Goal: Task Accomplishment & Management: Manage account settings

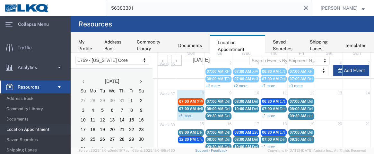
scroll to position [48, 0]
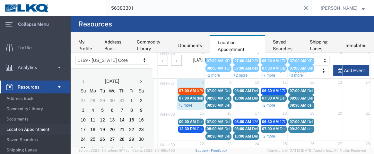
click at [186, 104] on link "+5 more" at bounding box center [185, 105] width 14 height 4
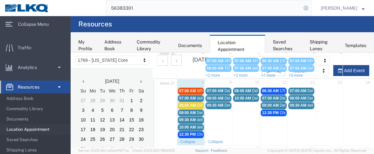
click at [181, 89] on span "07:00 AM" at bounding box center [187, 90] width 17 height 4
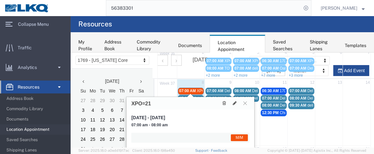
click at [181, 89] on span "07:00 AM" at bounding box center [187, 90] width 17 height 4
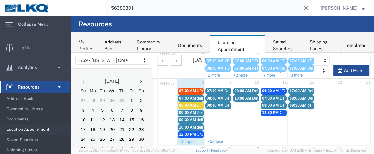
click at [181, 89] on span "07:00 AM" at bounding box center [187, 90] width 17 height 4
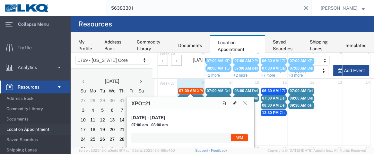
click at [235, 103] on icon at bounding box center [235, 103] width 4 height 4
select select "1"
select select "24"
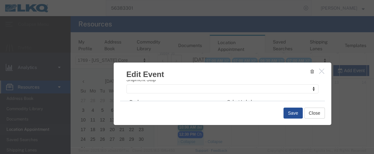
scroll to position [121, 0]
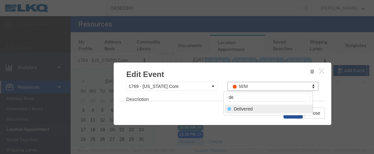
type input "de"
select select "40"
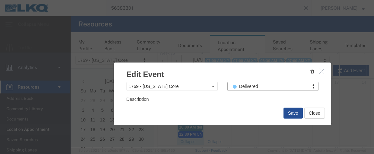
scroll to position [120, 0]
click at [293, 111] on button "Save" at bounding box center [293, 112] width 19 height 11
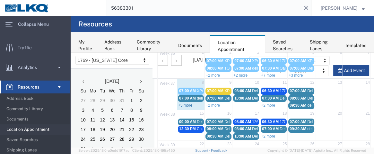
click at [191, 103] on link "+5 more" at bounding box center [185, 105] width 14 height 4
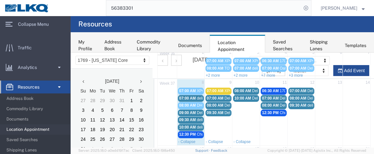
click at [189, 104] on span "08:00 AM" at bounding box center [187, 105] width 17 height 4
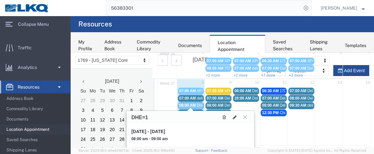
click at [189, 104] on span "08:00 AM" at bounding box center [187, 105] width 17 height 4
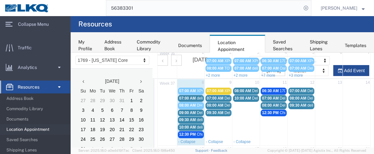
click at [189, 97] on span "07:00 AM" at bounding box center [187, 98] width 17 height 4
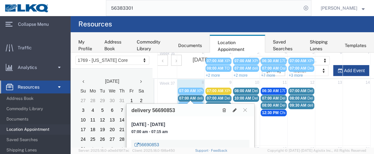
click at [157, 144] on link "56690853" at bounding box center [147, 144] width 24 height 6
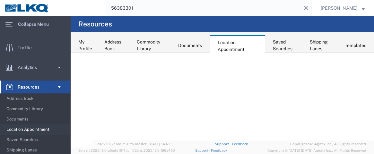
click at [44, 128] on span "Location Appointment" at bounding box center [35, 129] width 59 height 13
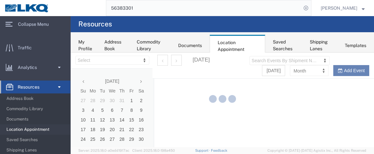
select select "28716"
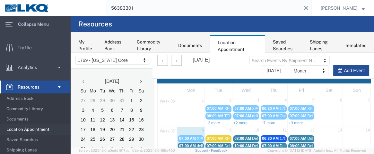
click at [191, 145] on span "07:00 AM" at bounding box center [187, 145] width 17 height 4
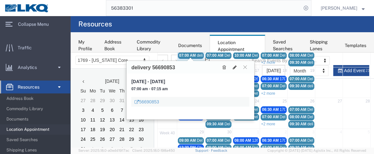
scroll to position [94, 0]
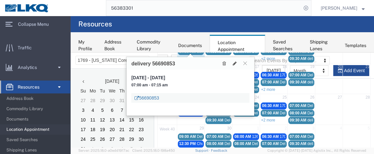
click at [158, 98] on link "56690853" at bounding box center [147, 97] width 24 height 6
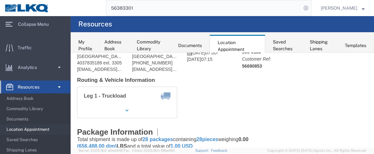
scroll to position [103, 0]
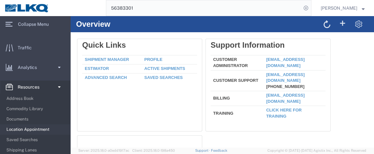
click at [27, 129] on span "Location Appointment" at bounding box center [35, 129] width 59 height 13
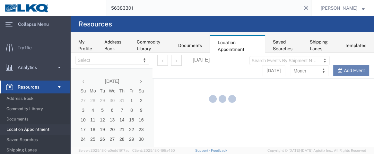
select select "28716"
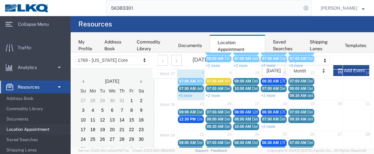
scroll to position [64, 0]
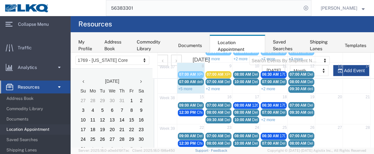
click at [191, 80] on span "07:00 AM" at bounding box center [187, 81] width 17 height 4
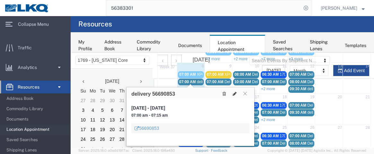
click at [236, 93] on icon at bounding box center [235, 93] width 4 height 4
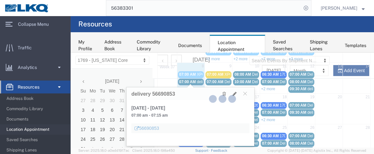
select select "1"
select select
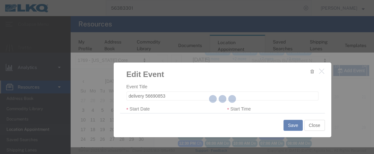
select select
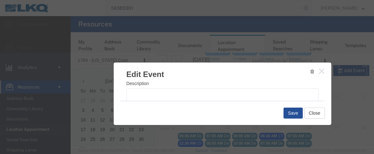
scroll to position [113, 0]
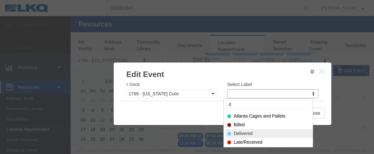
type input "d"
select select "40"
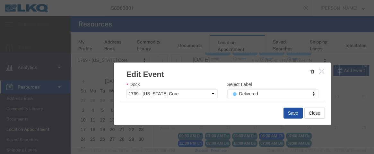
click at [286, 113] on button "Save" at bounding box center [293, 112] width 19 height 11
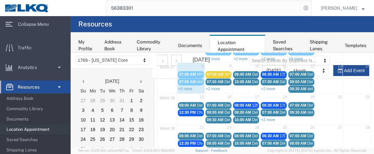
scroll to position [58, 0]
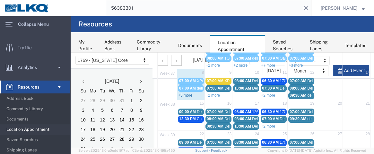
click at [189, 93] on link "+5 more" at bounding box center [185, 95] width 14 height 4
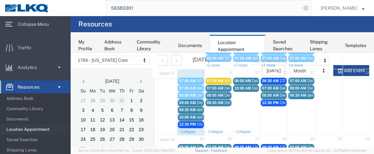
click at [188, 101] on span "09:00 AM" at bounding box center [187, 102] width 17 height 4
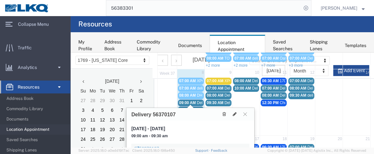
click at [156, 147] on agx-app-version "Server: 2025.18.0-a0edd1917ac [DATE] 10:10:00 Client: 2025.18.0-198a450 [DATE] …" at bounding box center [223, 150] width 304 height 7
click at [156, 145] on link "56370107" at bounding box center [147, 148] width 24 height 6
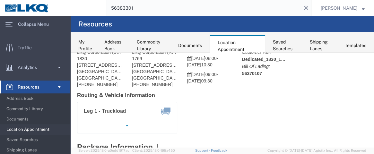
scroll to position [33, 0]
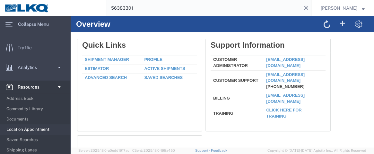
click at [51, 129] on span "Location Appointment" at bounding box center [35, 129] width 59 height 13
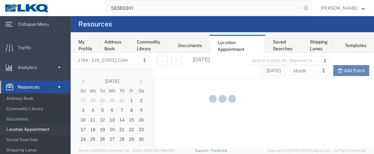
select select "28716"
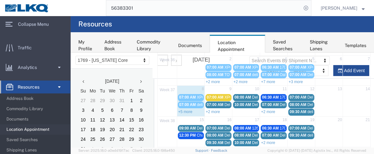
scroll to position [44, 0]
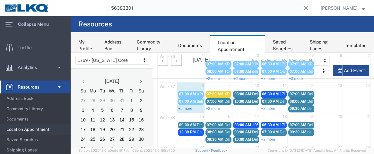
click at [187, 107] on link "+5 more" at bounding box center [185, 108] width 14 height 4
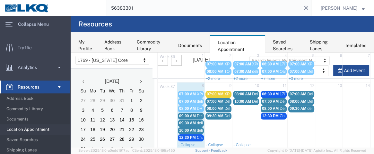
click at [194, 115] on span "09:00 AM" at bounding box center [187, 115] width 17 height 4
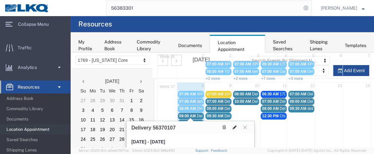
click at [234, 126] on icon at bounding box center [235, 127] width 4 height 4
select select "1"
select select
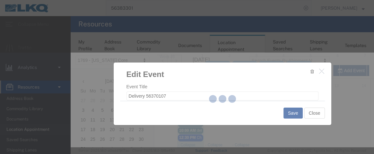
select select
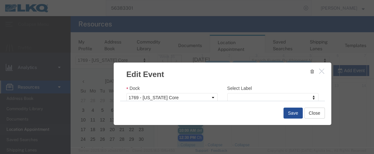
scroll to position [115, 0]
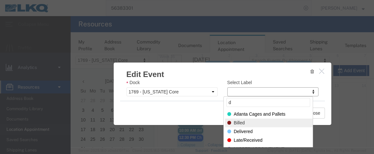
type input "d"
select select "40"
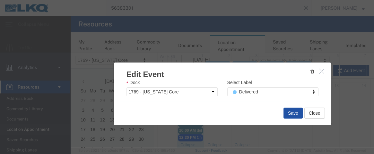
click at [291, 111] on button "Save" at bounding box center [293, 112] width 19 height 11
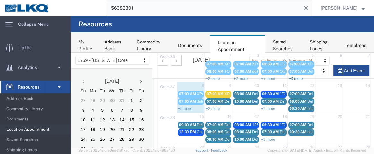
click at [293, 77] on link "+3 more" at bounding box center [296, 78] width 14 height 4
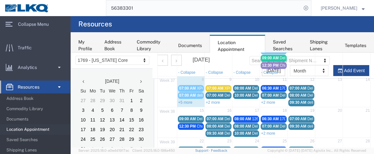
scroll to position [112, 0]
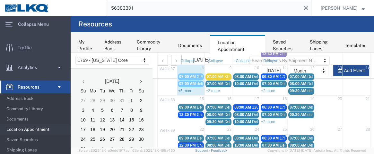
click at [190, 88] on link "+5 more" at bounding box center [185, 90] width 14 height 4
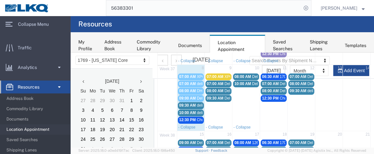
click at [192, 103] on span "09:30 AM" at bounding box center [187, 105] width 17 height 4
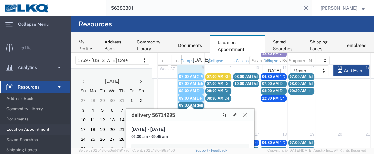
click at [192, 103] on span "09:30 AM" at bounding box center [187, 105] width 17 height 4
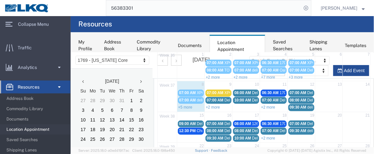
scroll to position [47, 0]
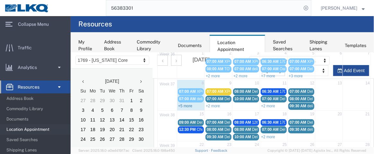
click at [181, 104] on link "+5 more" at bounding box center [185, 105] width 14 height 4
